Goal: Information Seeking & Learning: Find contact information

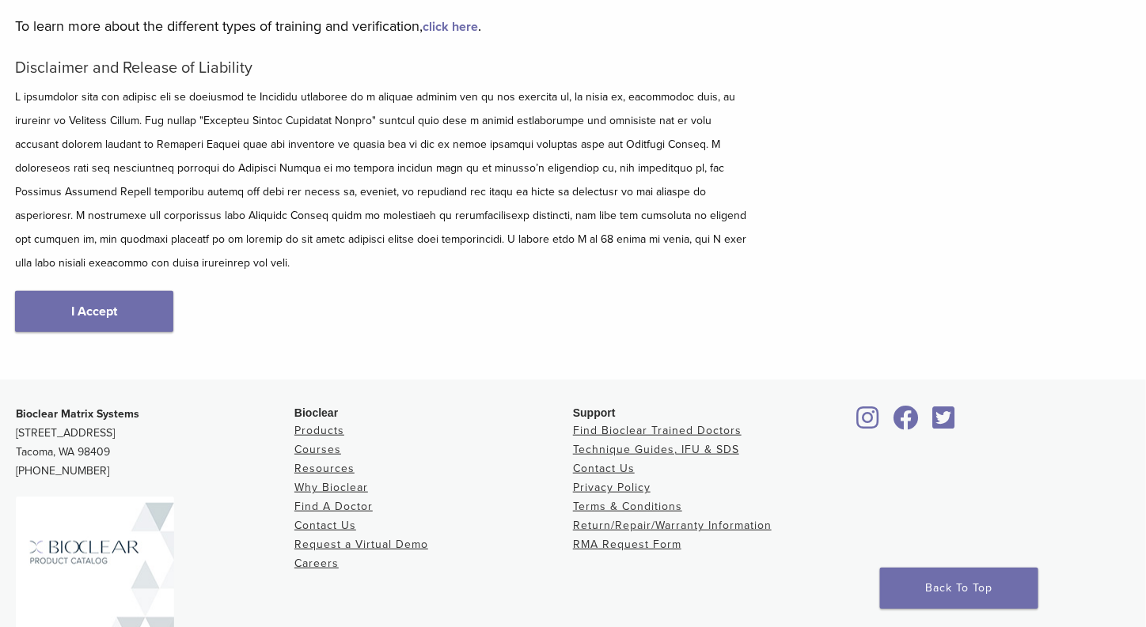
scroll to position [237, 0]
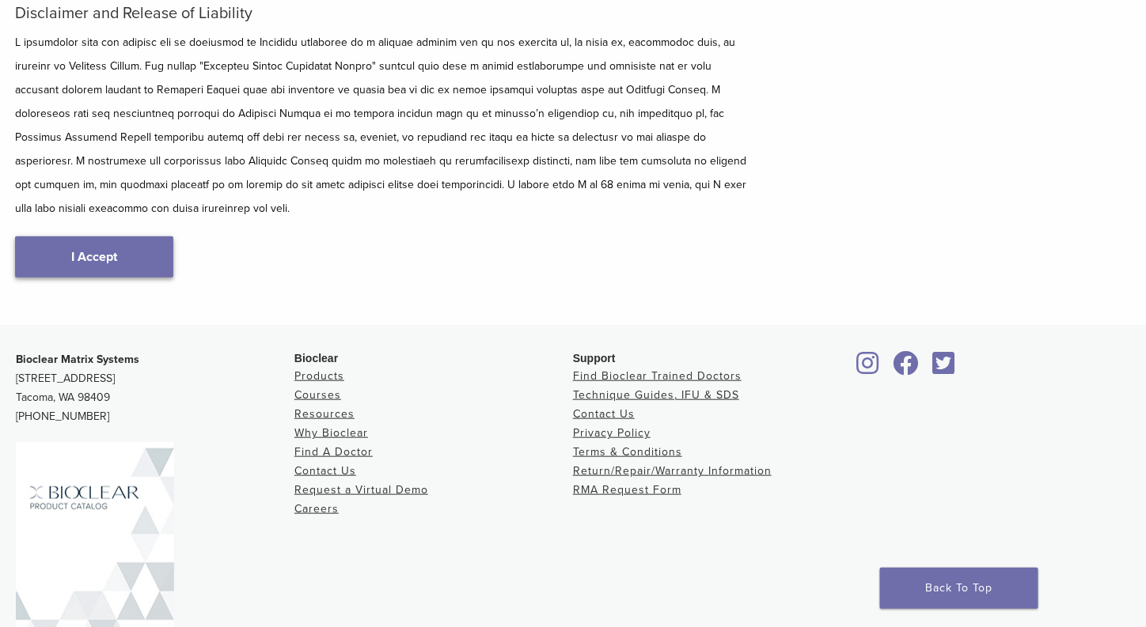
click at [100, 237] on link "I Accept" at bounding box center [94, 257] width 158 height 41
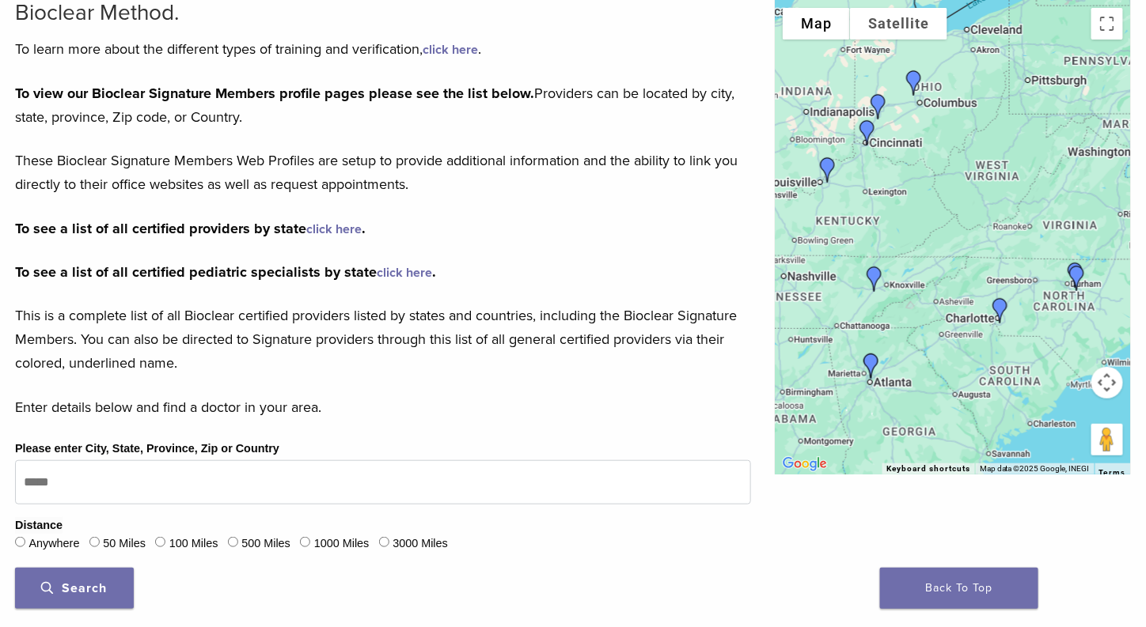
scroll to position [237, 0]
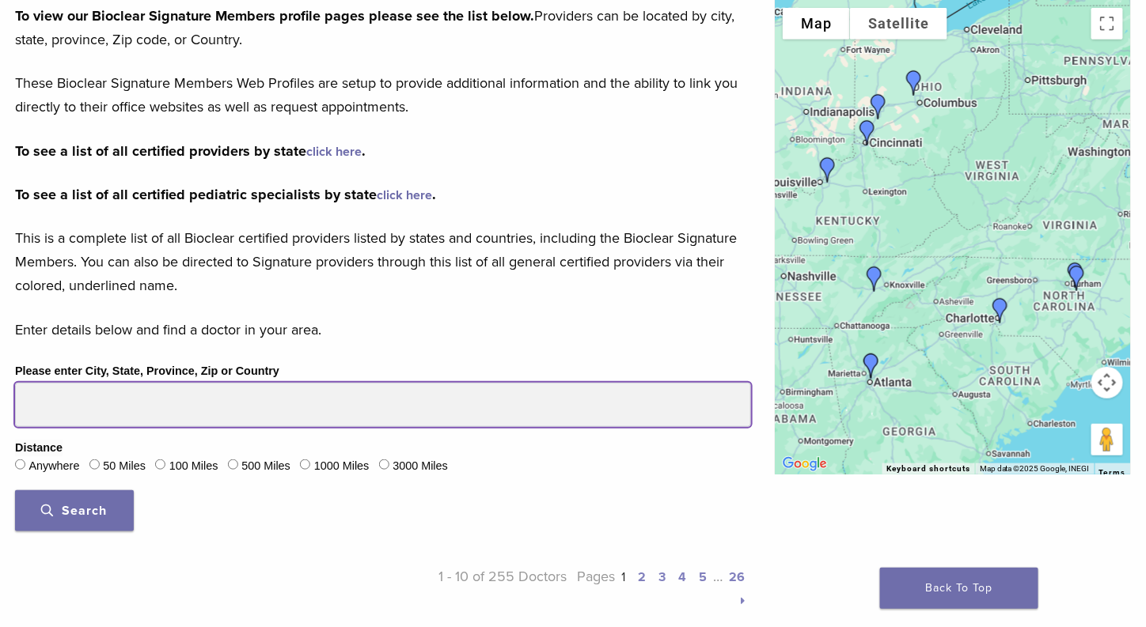
click at [44, 408] on input "Please enter City, State, Province, Zip or Country" at bounding box center [383, 405] width 736 height 44
type input "*****"
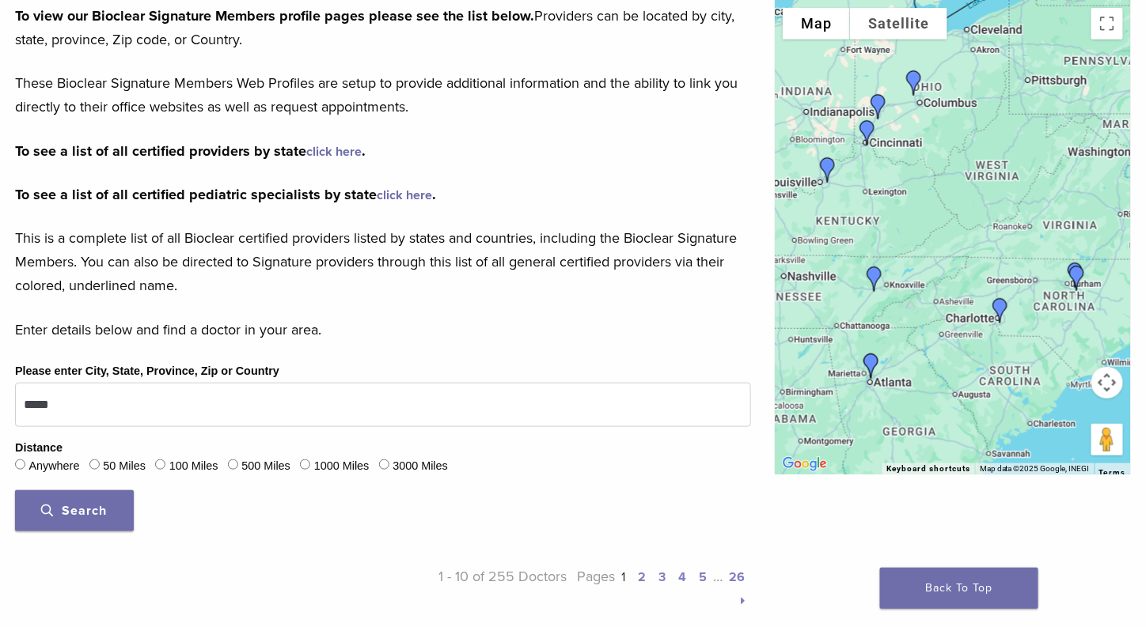
click at [76, 509] on span "Search" at bounding box center [75, 511] width 66 height 16
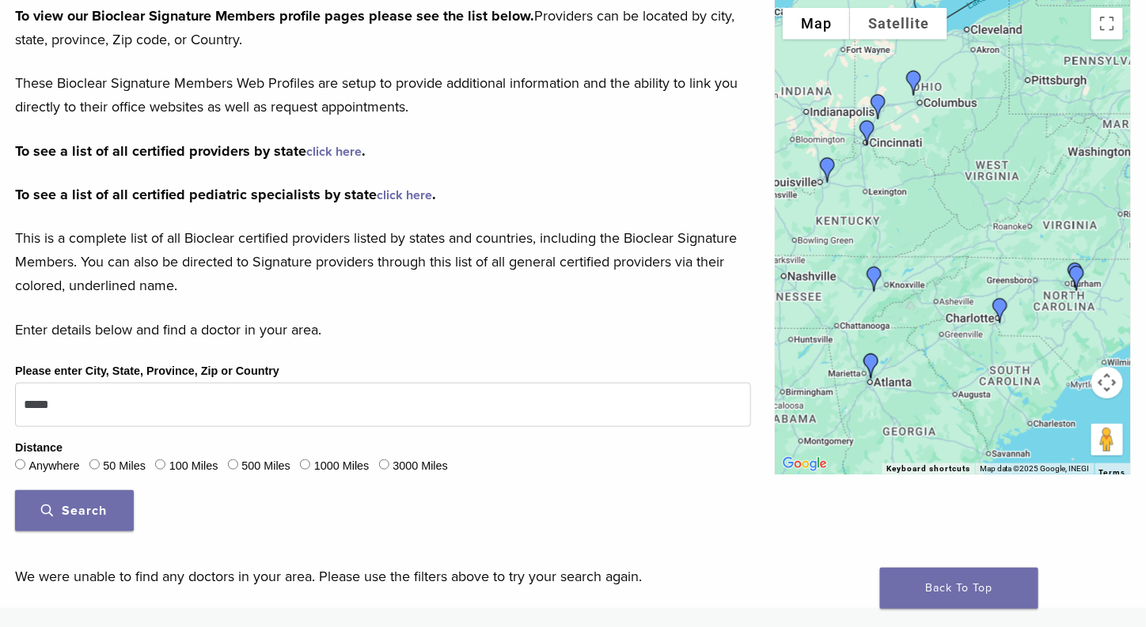
click at [159, 470] on div "100 Miles" at bounding box center [186, 467] width 63 height 21
click at [89, 520] on button "Search" at bounding box center [74, 511] width 119 height 41
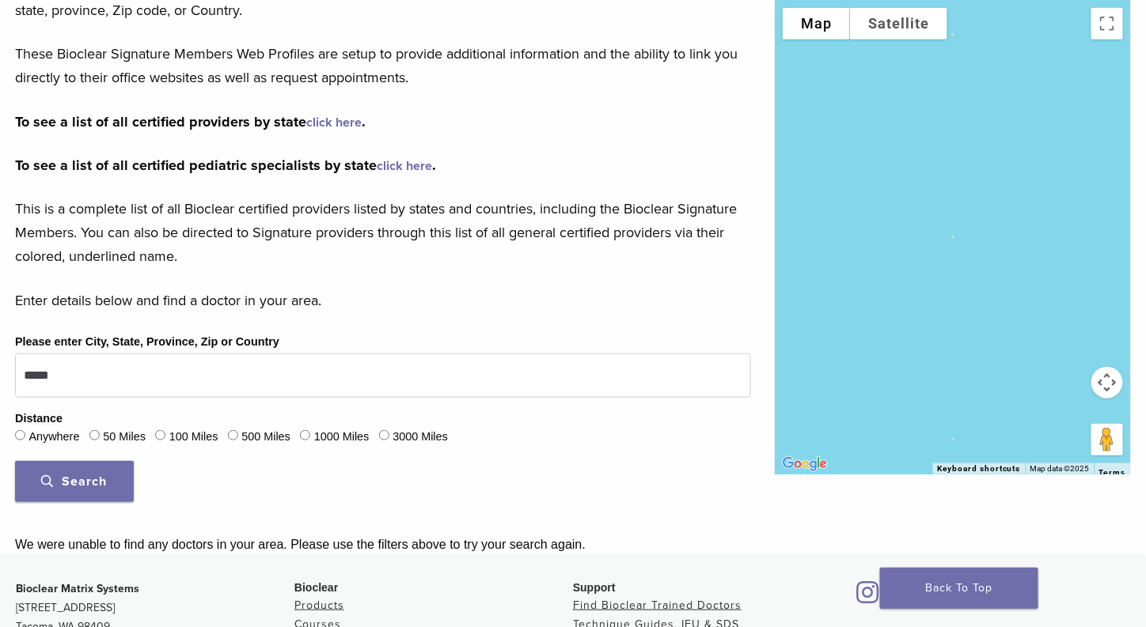
scroll to position [237, 0]
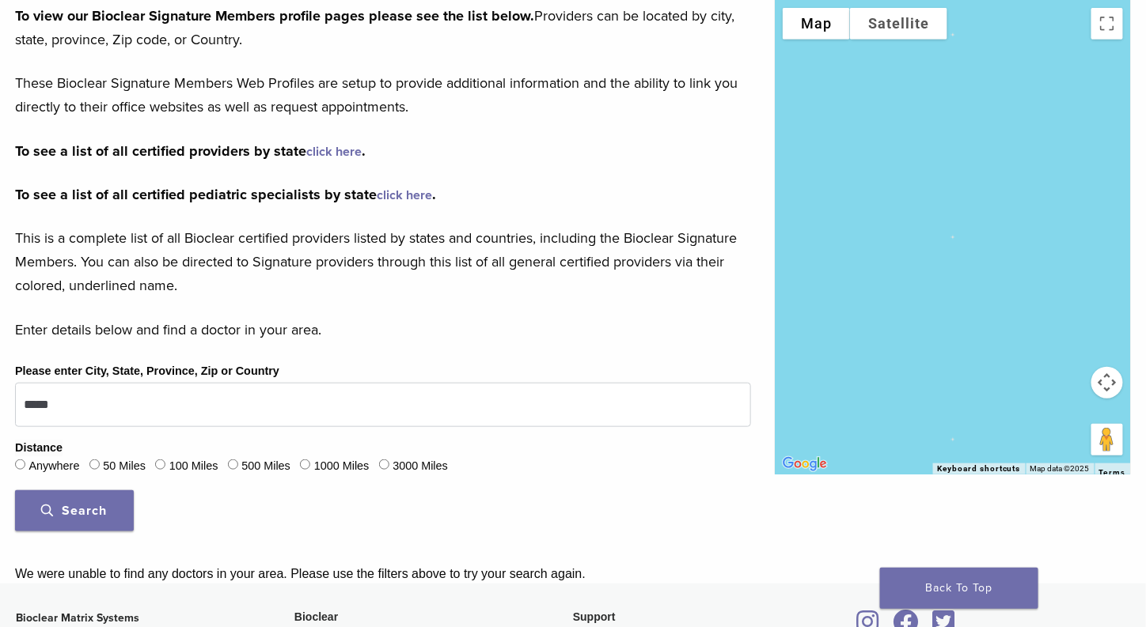
click at [108, 511] on button "Search" at bounding box center [74, 511] width 119 height 41
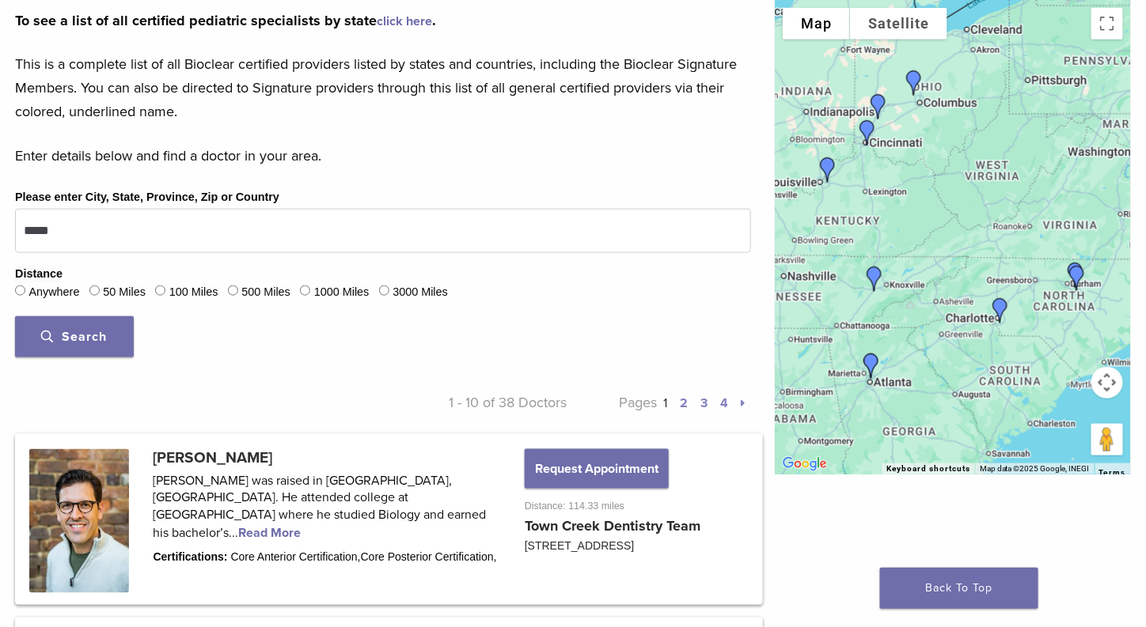
scroll to position [475, 0]
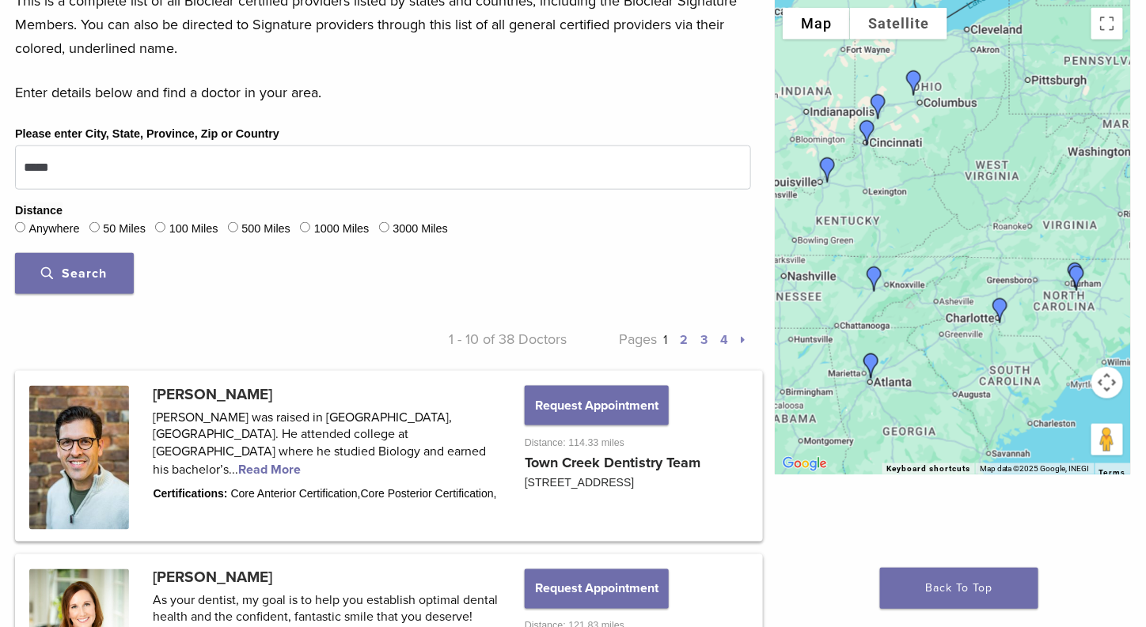
click at [873, 275] on img "Dr. Jeffrey Beeler" at bounding box center [874, 279] width 38 height 38
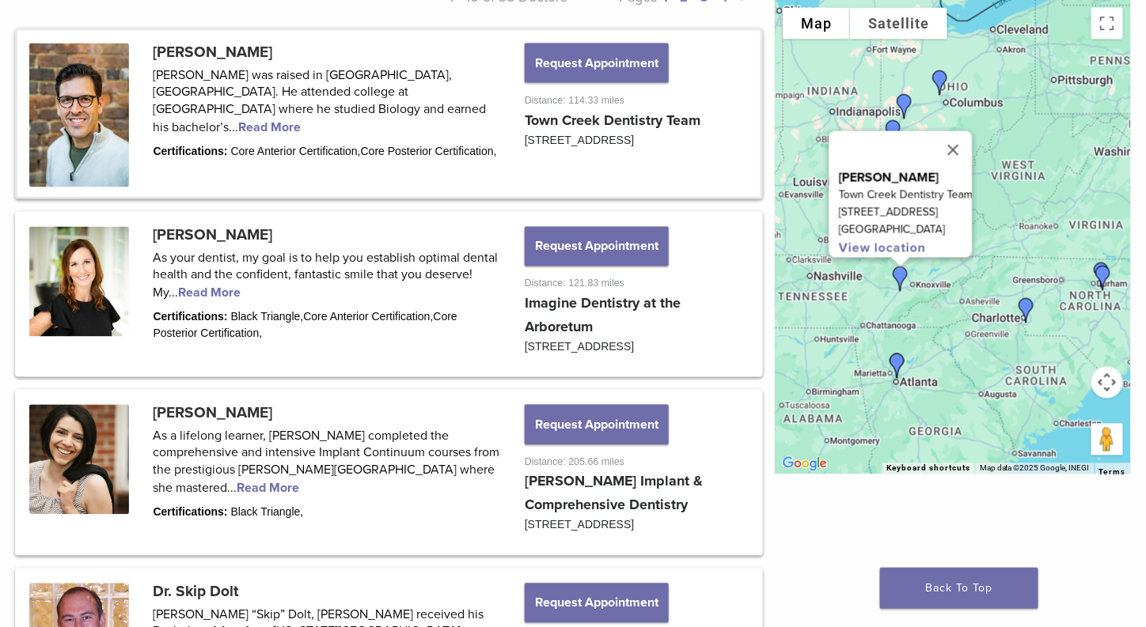
scroll to position [843, 0]
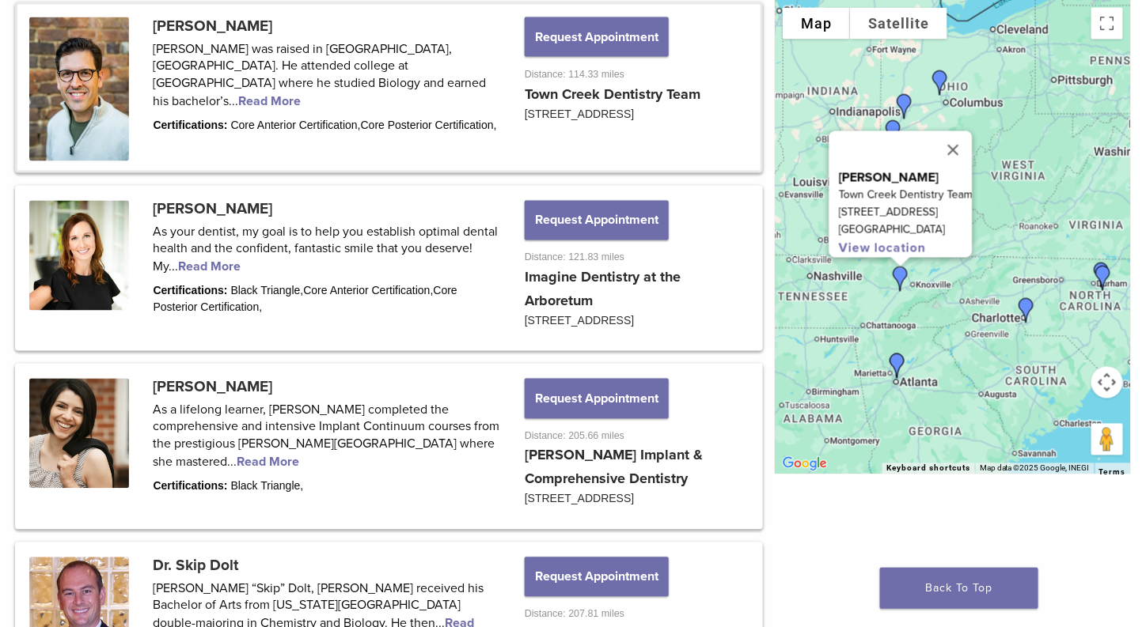
click at [1029, 305] on img "Dr. Ann Coambs" at bounding box center [1026, 311] width 38 height 38
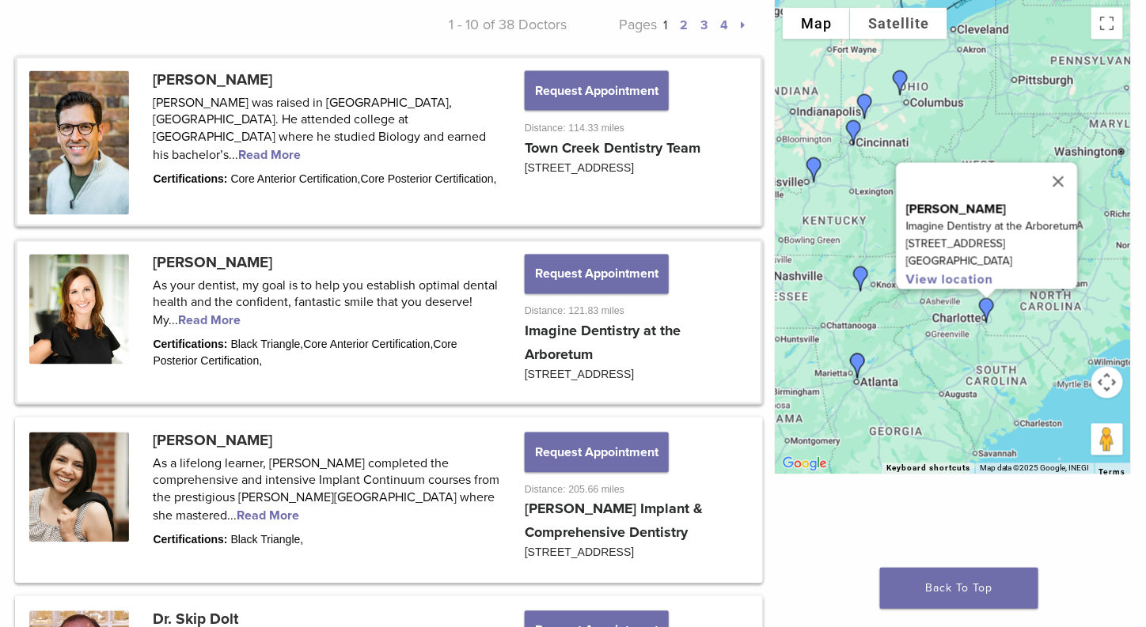
scroll to position [948, 0]
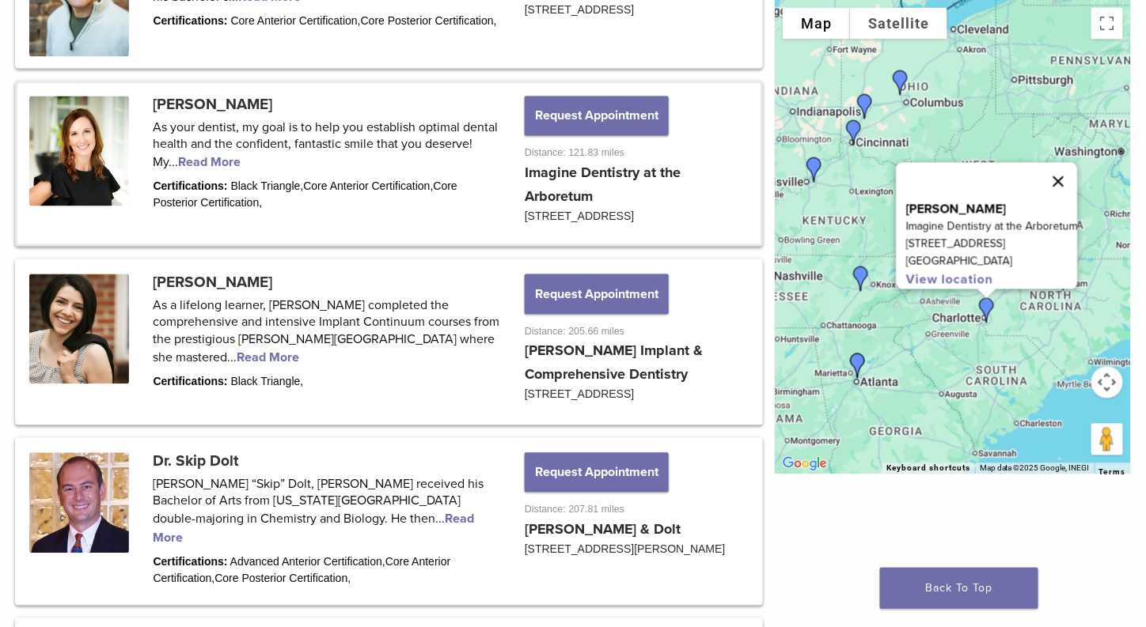
click at [1058, 168] on button "Close" at bounding box center [1059, 182] width 38 height 38
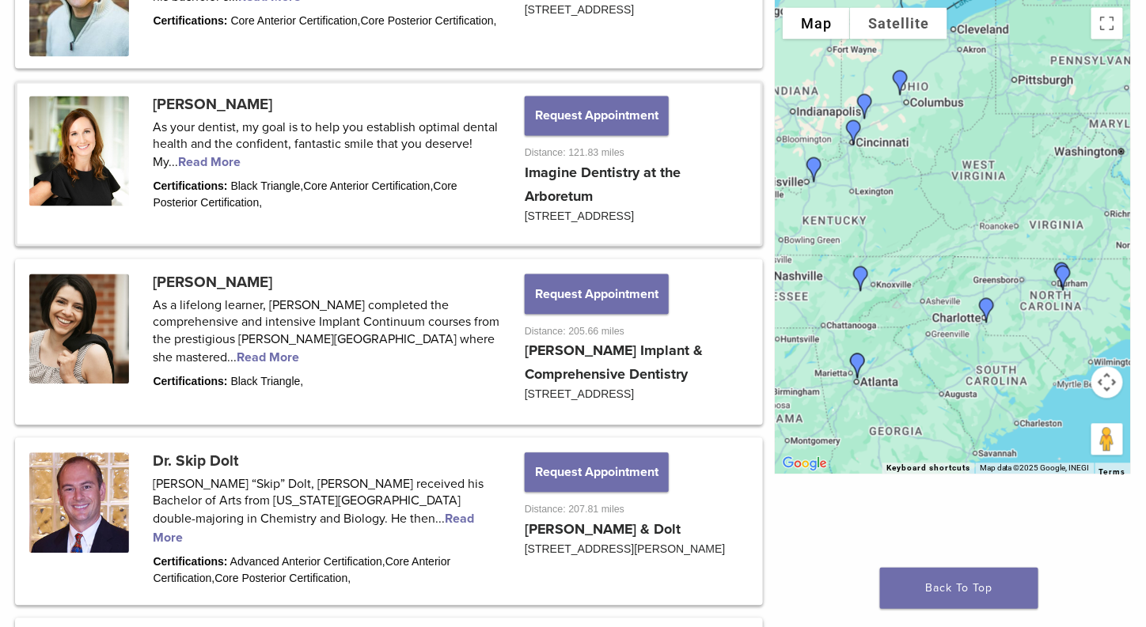
click at [853, 360] on img "Dr. Harris Siegel" at bounding box center [858, 366] width 38 height 38
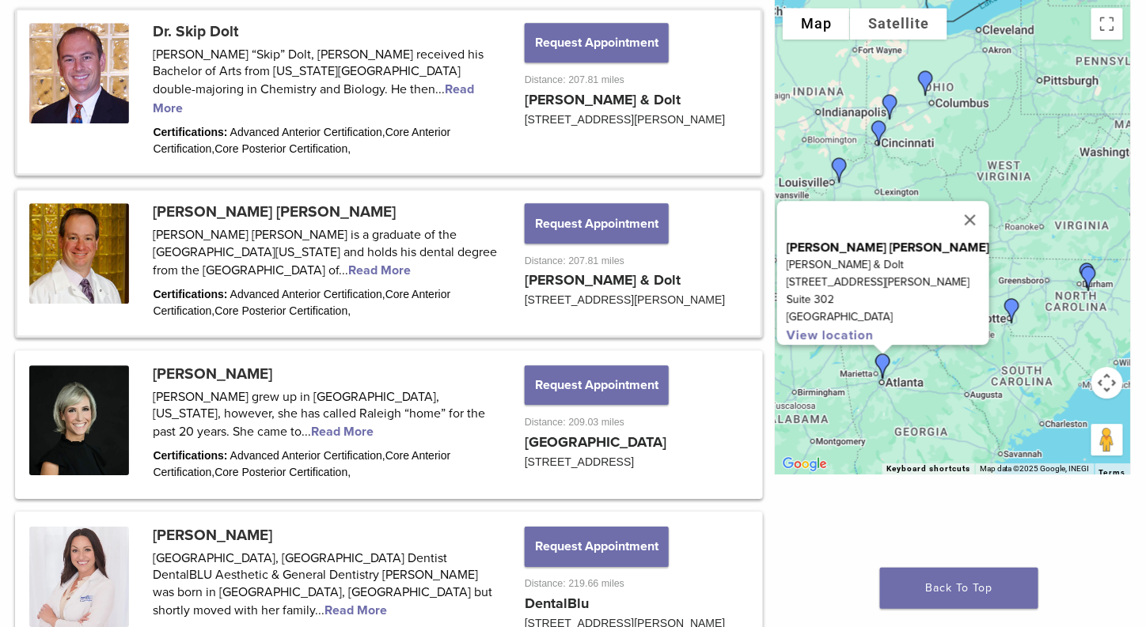
scroll to position [1416, 0]
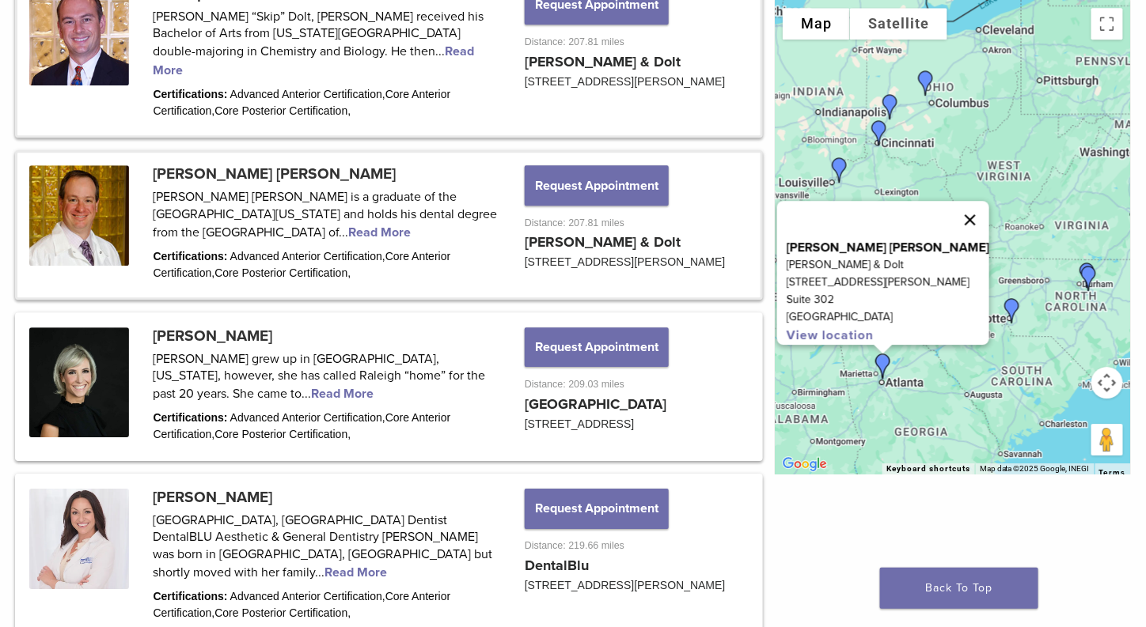
click at [951, 205] on button "Close" at bounding box center [970, 220] width 38 height 38
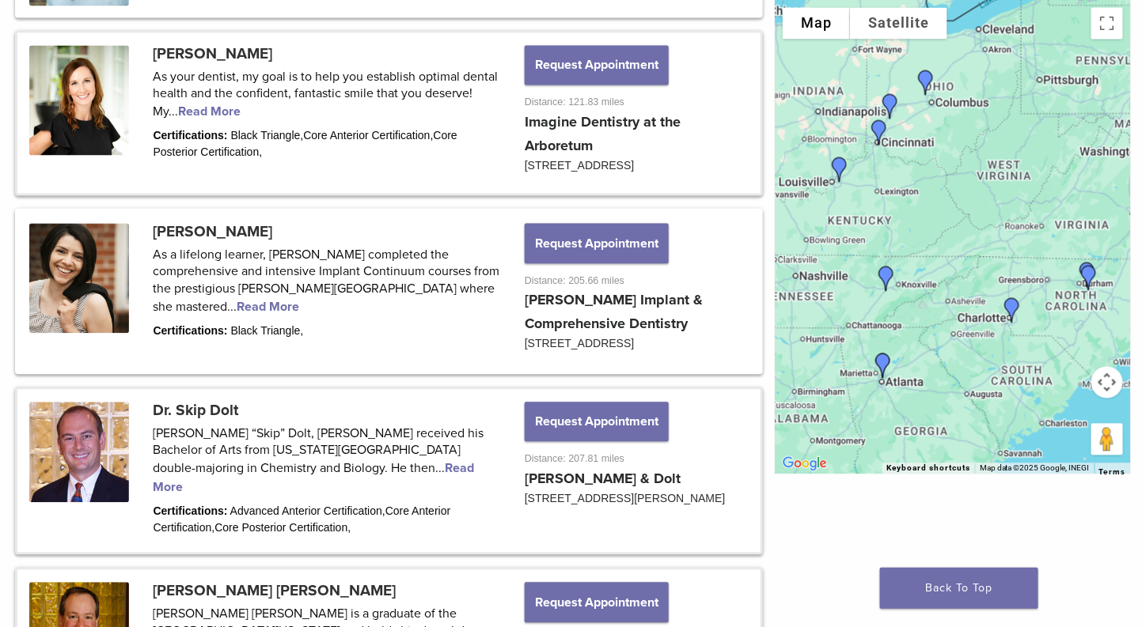
scroll to position [1021, 0]
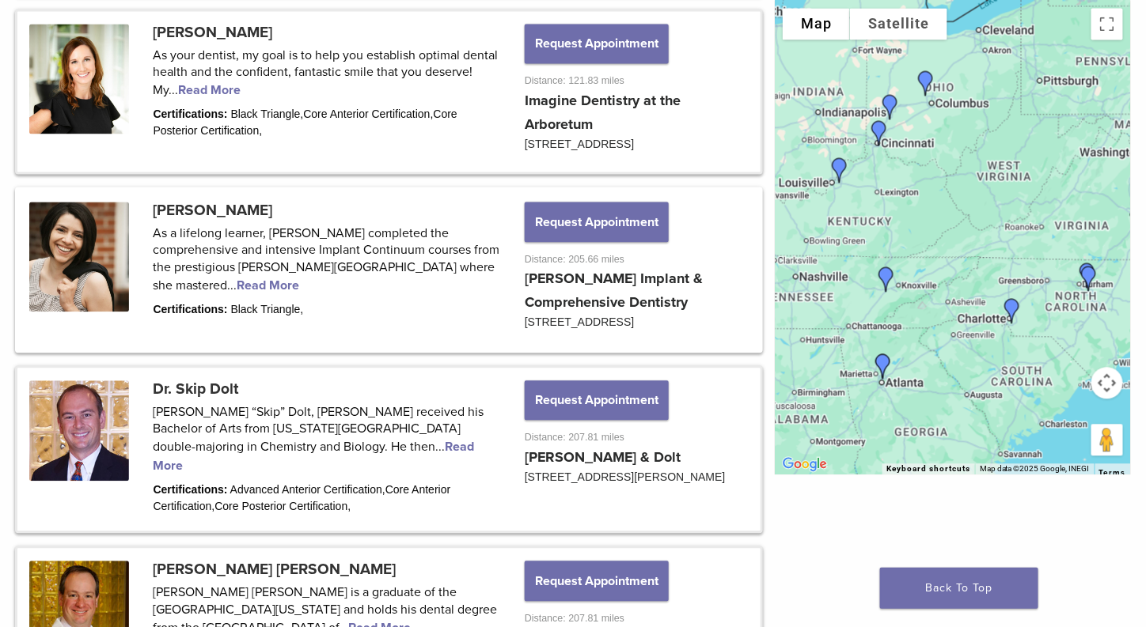
drag, startPoint x: 161, startPoint y: 29, endPoint x: 180, endPoint y: 32, distance: 19.3
click at [161, 29] on link at bounding box center [388, 91] width 743 height 161
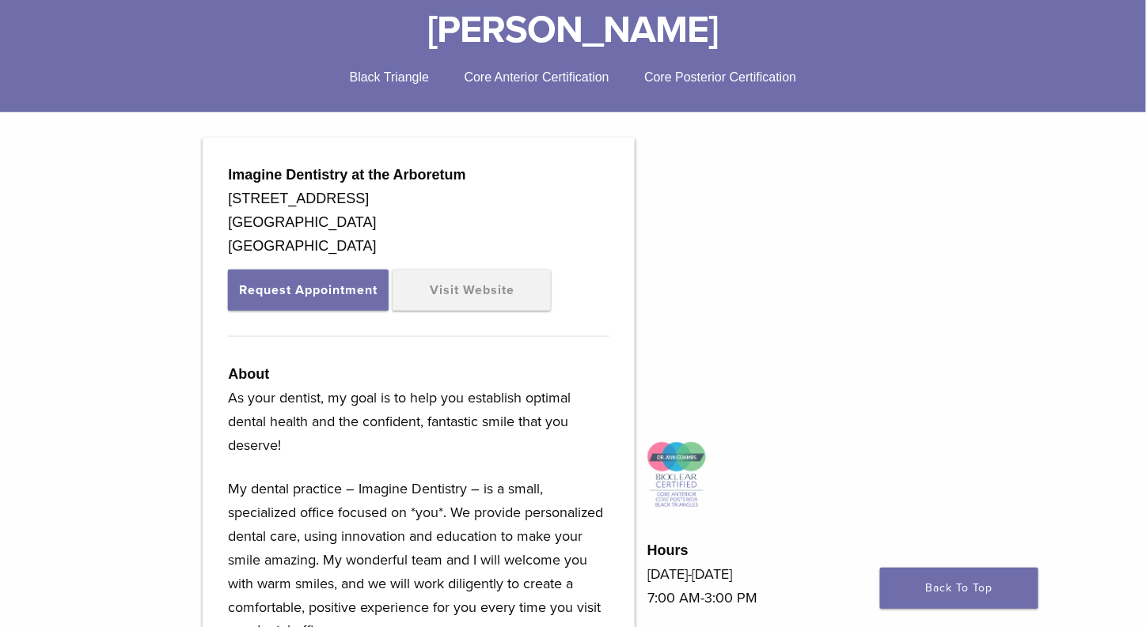
scroll to position [396, 0]
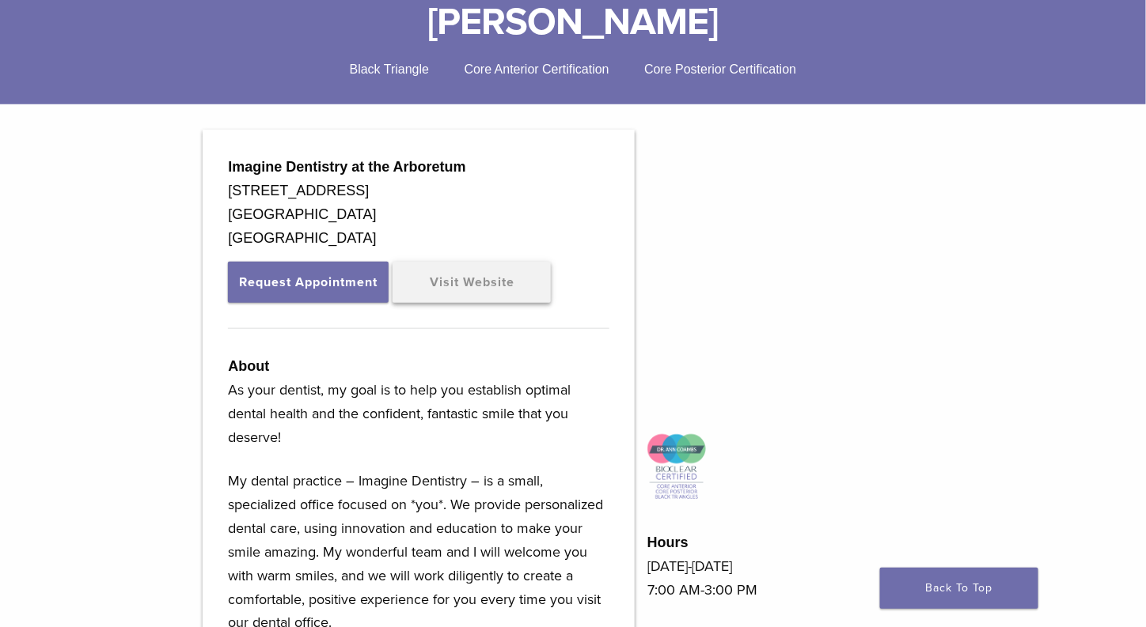
click at [501, 271] on link "Visit Website" at bounding box center [471, 282] width 158 height 41
